Goal: Task Accomplishment & Management: Use online tool/utility

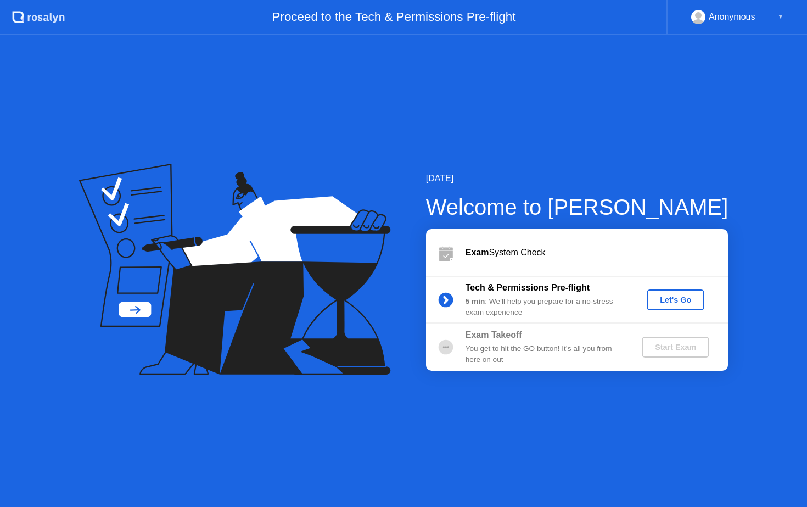
click at [670, 298] on div "Let's Go" at bounding box center [675, 299] width 49 height 9
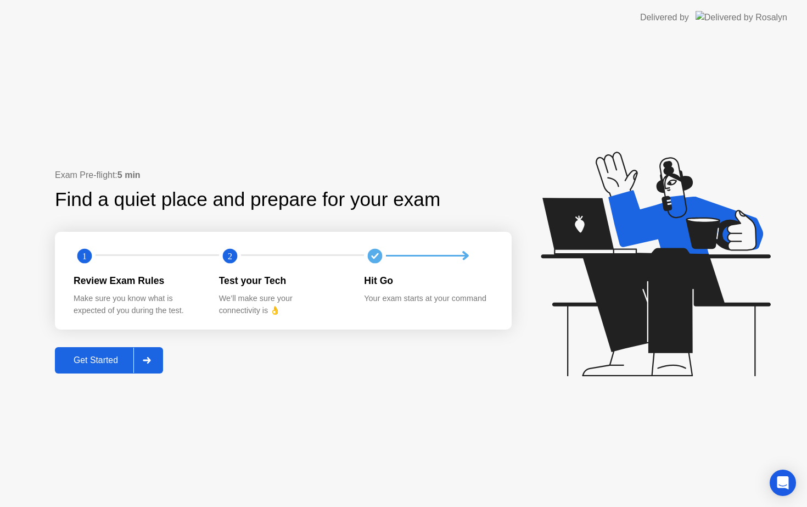
click at [124, 362] on div "Get Started" at bounding box center [95, 360] width 75 height 10
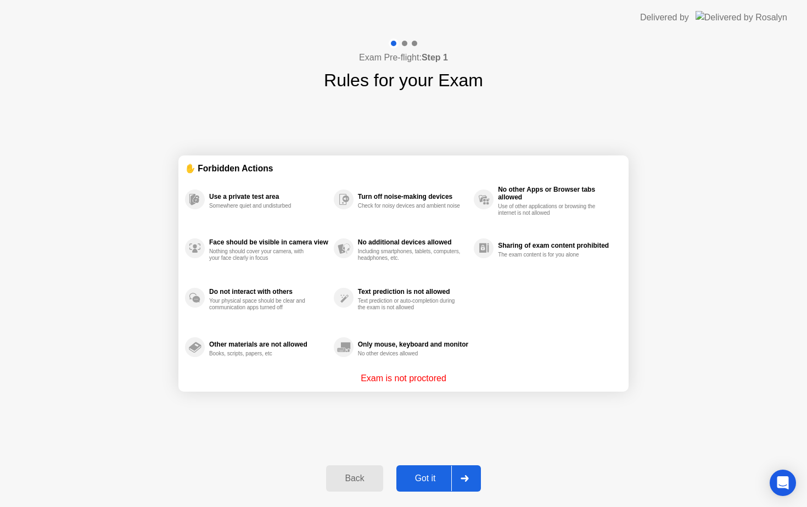
click at [416, 473] on div "Got it" at bounding box center [426, 478] width 52 height 10
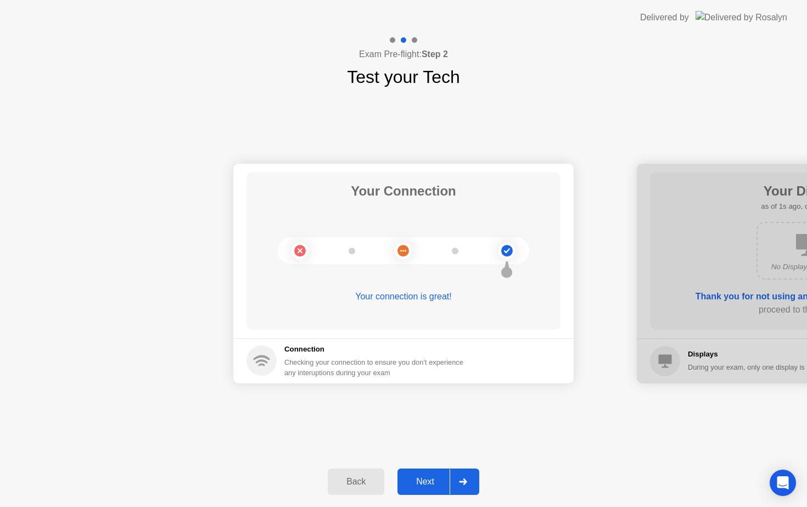
click at [416, 473] on button "Next" at bounding box center [439, 481] width 82 height 26
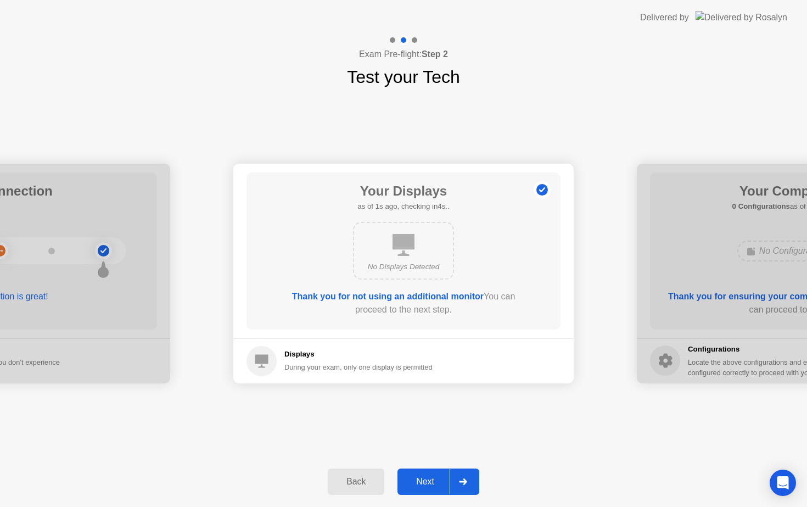
click at [421, 480] on div "Next" at bounding box center [425, 482] width 49 height 10
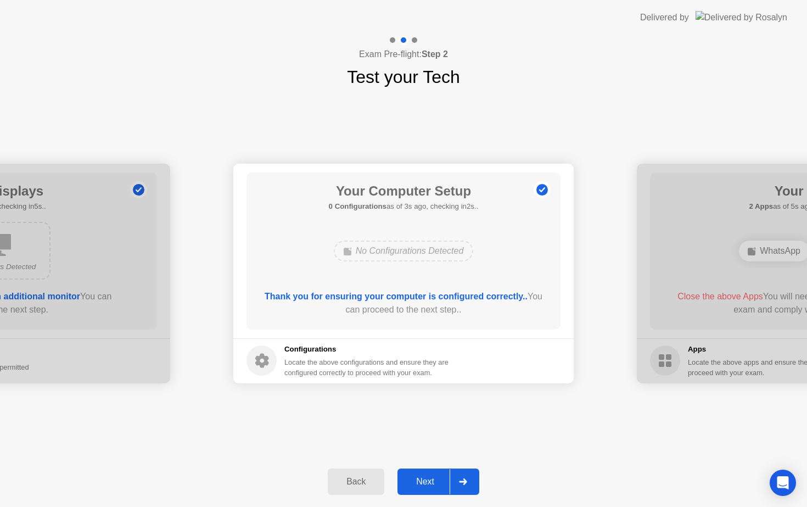
click at [421, 480] on div "Next" at bounding box center [425, 482] width 49 height 10
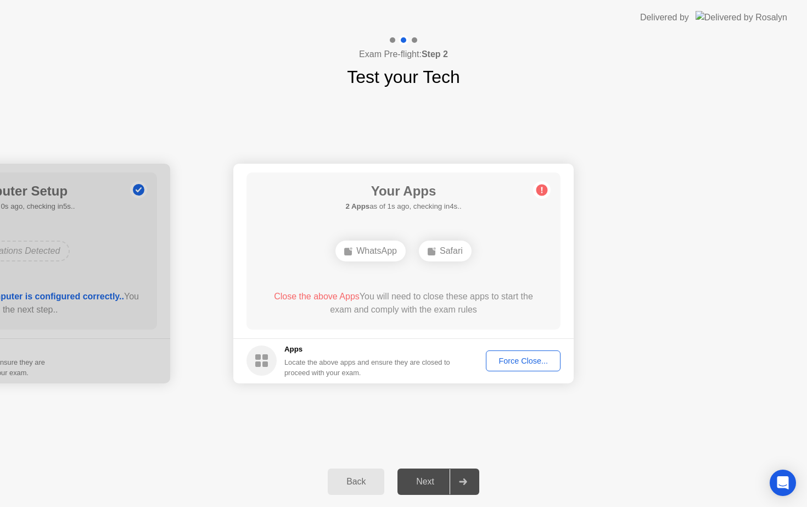
click at [541, 363] on div "Force Close..." at bounding box center [523, 360] width 67 height 9
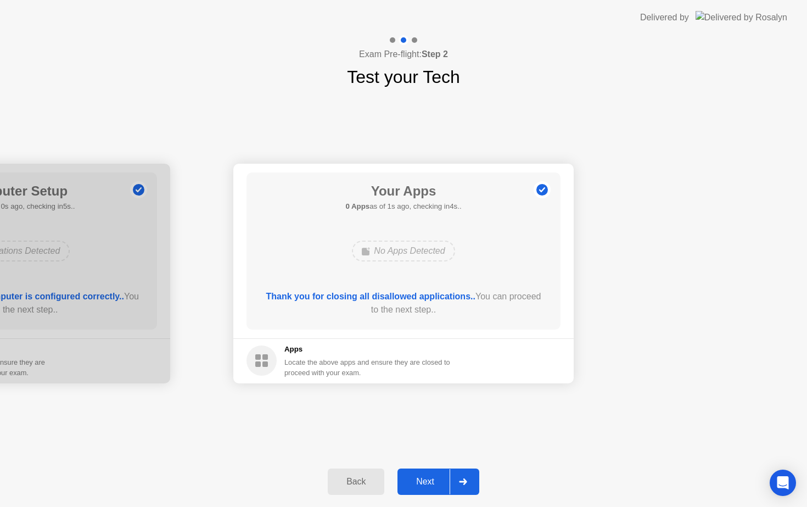
click at [423, 478] on div "Next" at bounding box center [425, 482] width 49 height 10
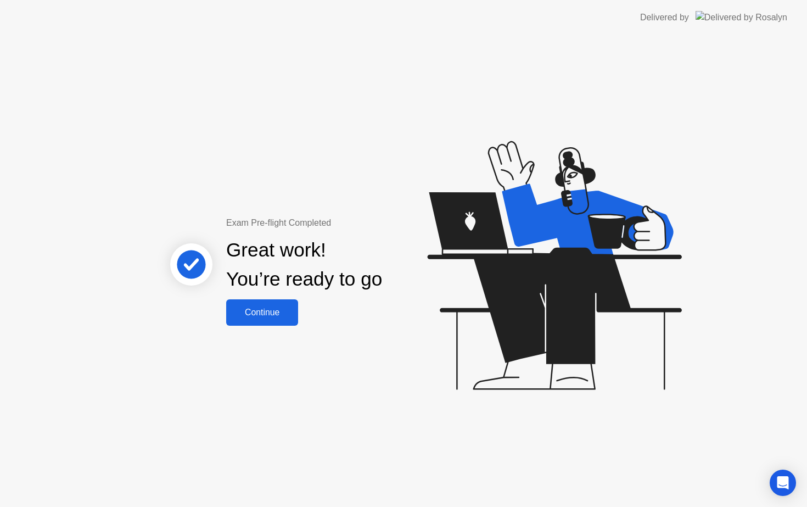
click at [273, 314] on div "Continue" at bounding box center [262, 313] width 65 height 10
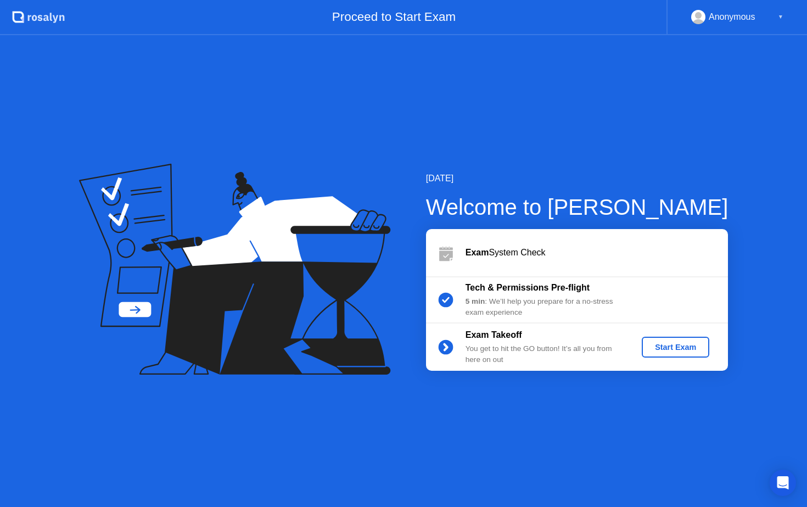
click at [689, 349] on div "Start Exam" at bounding box center [675, 347] width 59 height 9
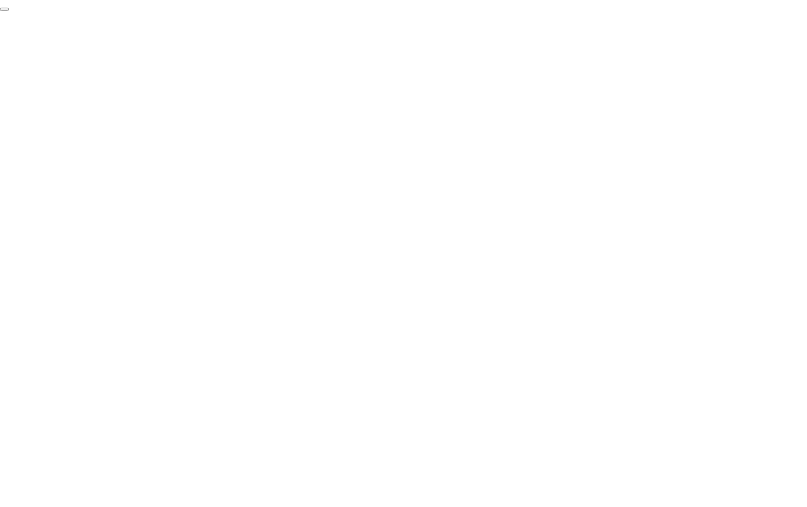
click div "End Proctoring Session"
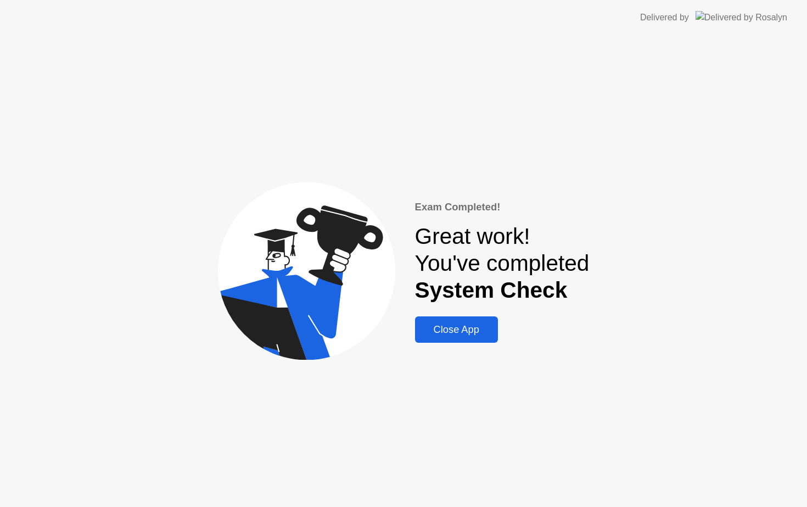
click at [471, 336] on div "Close App" at bounding box center [456, 329] width 76 height 12
